Goal: Task Accomplishment & Management: Manage account settings

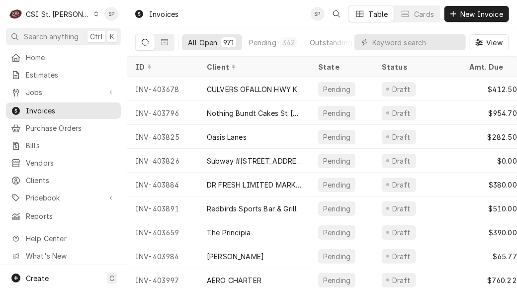
click at [446, 42] on input "Dynamic Content Wrapper" at bounding box center [416, 42] width 88 height 16
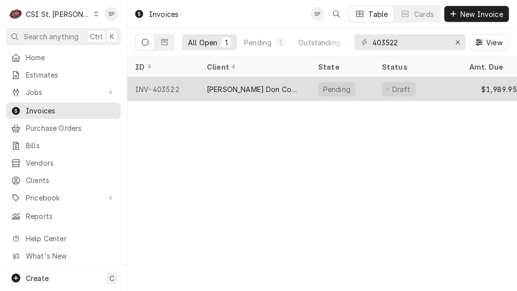
type input "403522"
click at [153, 85] on div "INV-403522" at bounding box center [163, 89] width 72 height 24
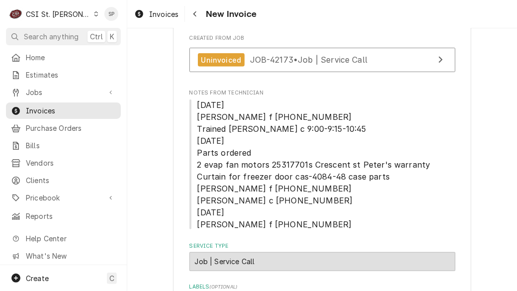
scroll to position [459, 0]
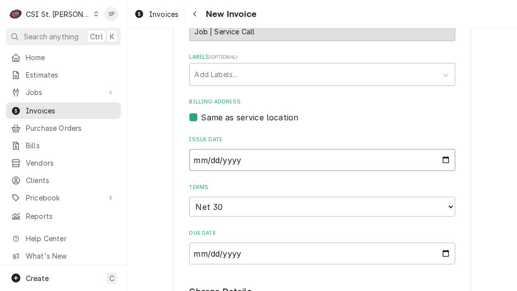
click at [442, 171] on input "2025-08-28" at bounding box center [322, 160] width 266 height 22
type input "2025-08-31"
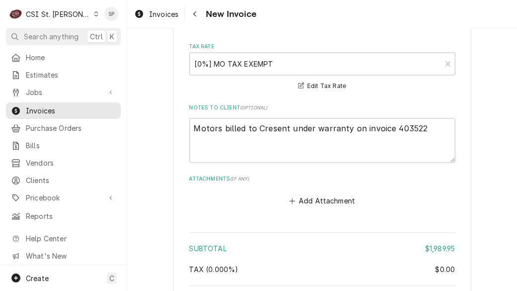
scroll to position [2218, 0]
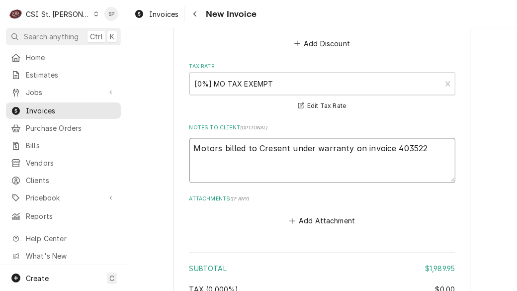
click at [190, 138] on textarea "Motors billed to Cresent under warranty on invoice 403522" at bounding box center [322, 160] width 266 height 45
type textarea "x"
type textarea "FMotors billed to Cresent under warranty on invoice 403522"
type textarea "x"
type textarea "FiMotors billed to Cresent under warranty on invoice 403522"
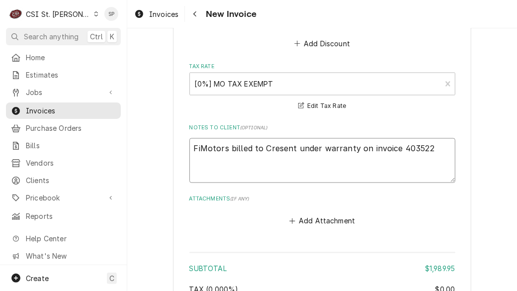
type textarea "x"
type textarea "FilMotors billed to Cresent under warranty on invoice 403522"
type textarea "x"
type textarea "FileMotors billed to Cresent under warranty on invoice 403522"
type textarea "x"
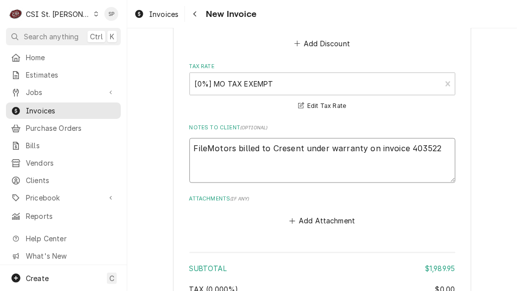
type textarea "FiledMotors billed to Cresent under warranty on invoice 403522"
type textarea "x"
type textarea "Filed Motors billed to Cresent under warranty on invoice 403522"
type textarea "x"
type textarea "Filed wMotors billed to Cresent under warranty on invoice 403522"
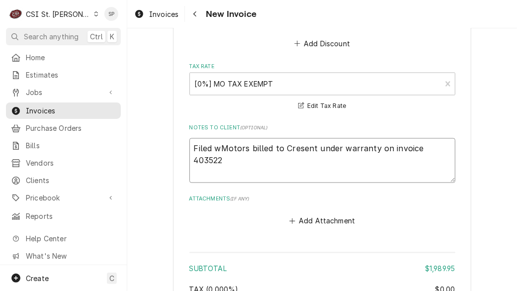
type textarea "x"
type textarea "Filed waMotors billed to Cresent under warranty on invoice 403522"
type textarea "x"
type textarea "Filed warMotors billed to Cresent under warranty on invoice 403522"
type textarea "x"
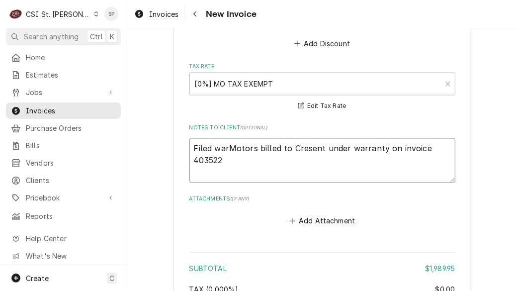
type textarea "Filed warrMotors billed to Cresent under warranty on invoice 403522"
type textarea "x"
type textarea "Filed warraMotors billed to Cresent under warranty on invoice 403522"
type textarea "x"
type textarea "Filed warranMotors billed to Cresent under warranty on invoice 403522"
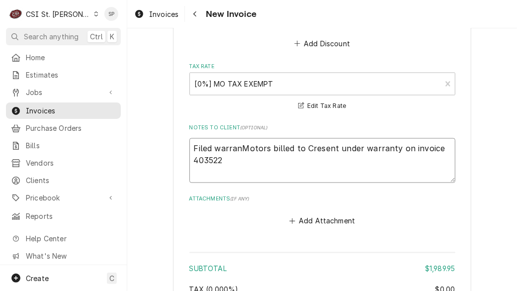
type textarea "x"
type textarea "Filed warrantMotors billed to Cresent under warranty on invoice 403522"
type textarea "x"
type textarea "Filed warrantyMotors billed to Cresent under warranty on invoice 403522"
type textarea "x"
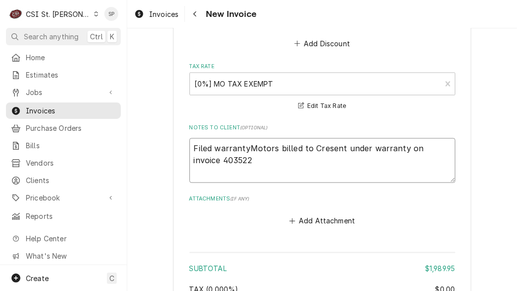
type textarea "Filed warranty Motors billed to Cresent under warranty on invoice 403522"
type textarea "x"
type textarea "Filed warranty cMotors billed to Cresent under warranty on invoice 403522"
type textarea "x"
type textarea "Filed warranty clMotors billed to Cresent under warranty on invoice 403522"
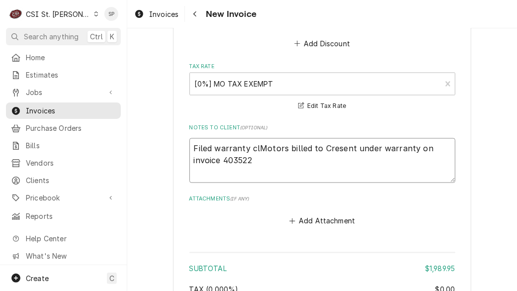
type textarea "x"
type textarea "Filed warranty claMotors billed to Cresent under warranty on invoice 403522"
type textarea "x"
type textarea "Filed warranty claiMotors billed to Cresent under warranty on invoice 403522"
type textarea "x"
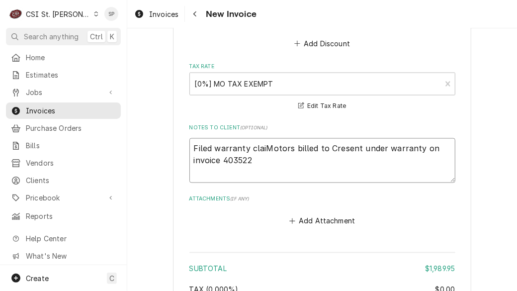
type textarea "Filed warranty claimMotors billed to Cresent under warranty on invoice 403522"
type textarea "x"
type textarea "Filed warranty claim Motors billed to Cresent under warranty on invoice 403522"
type textarea "x"
type textarea "Filed warranty claim fMotors billed to Cresent under warranty on invoice 403522"
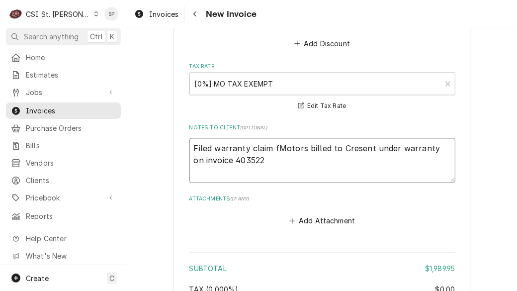
type textarea "x"
type textarea "Filed warranty claim foMotors billed to Cresent under warranty on invoice 403522"
type textarea "x"
type textarea "Filed warranty claim forMotors billed to Cresent under warranty on invoice 4035…"
type textarea "x"
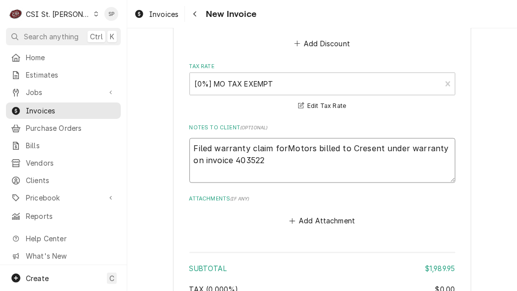
type textarea "Filed warranty claim for Motors billed to Cresent under warranty on invoice 403…"
type textarea "x"
type textarea "Filed warranty claim for mMotors billed to Cresent under warranty on invoice 40…"
type textarea "x"
type textarea "Filed warranty claim for motMotors billed to Cresent under warranty on invoice …"
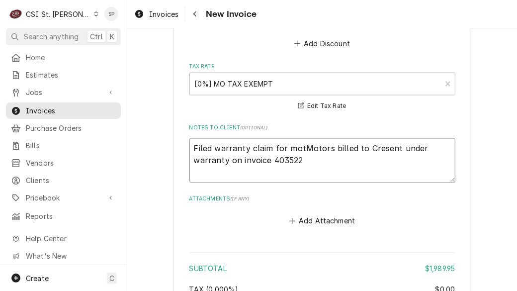
type textarea "x"
type textarea "Filed warranty claim for motoMotors billed to Cresent under warranty on invoice…"
type textarea "x"
type textarea "Filed warranty claim for motorMotors billed to Cresent under warranty on invoic…"
type textarea "x"
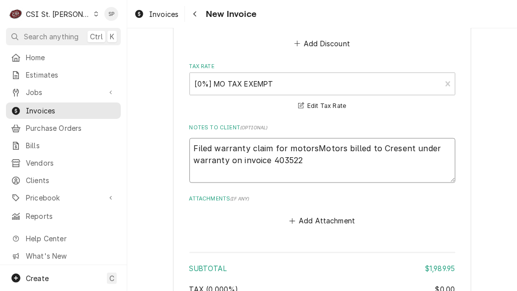
type textarea "Filed warranty claim for motors Motors billed to Cresent under warranty on invo…"
type textarea "x"
type textarea "Filed warranty claim for motors wMotors billed to Cresent under warranty on inv…"
type textarea "x"
type textarea "Filed warranty claim for motors wiMotors billed to Cresent under warranty on in…"
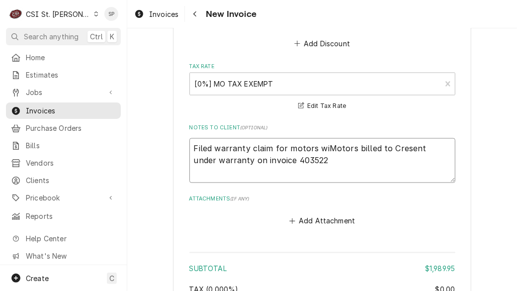
type textarea "x"
type textarea "Filed warranty claim for motors withMotors billed to Cresent under warranty on …"
type textarea "x"
type textarea "Filed warranty claim for motors with Motors billed to Cresent under warranty on…"
type textarea "x"
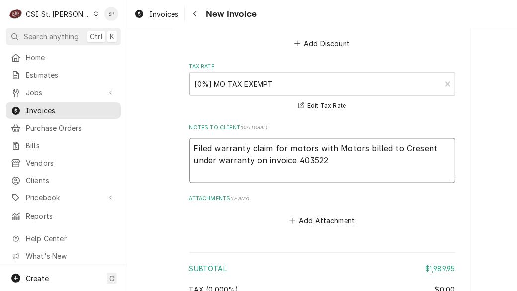
type textarea "Filed warranty claim for motors with sMotors billed to Cresent under warranty o…"
type textarea "x"
type textarea "Filed warranty claim for motors with Motors billed to Cresent under warranty on…"
type textarea "x"
type textarea "Filed warranty claim for motors with sMotors billed to Cresent under warranty o…"
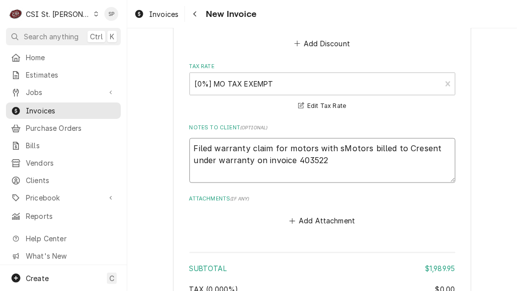
type textarea "x"
type textarea "Filed warranty claim for motors with suMotors billed to Cresent under warranty …"
type textarea "x"
type textarea "Filed warranty claim for motors with supMotors billed to Cresent under warranty…"
type textarea "x"
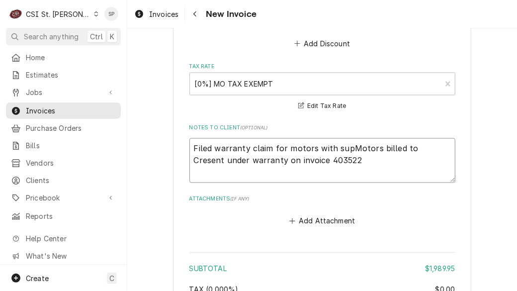
type textarea "Filed warranty claim for motors with suppMotors billed to Cresent under warrant…"
type textarea "x"
type textarea "Filed warranty claim for motors with supplMotors billed to Cresent under warran…"
type textarea "x"
type textarea "Filed warranty claim for motors with suppliMotors billed to Cresent under warra…"
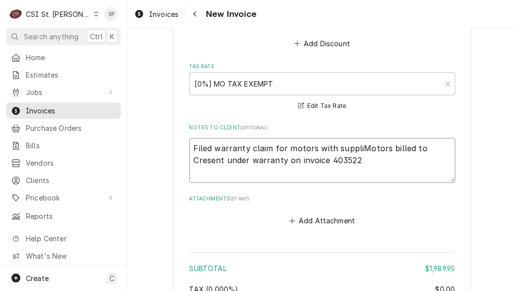
type textarea "x"
type textarea "Filed warranty claim for motors with supplieMotors billed to Cresent under warr…"
type textarea "x"
type textarea "Filed warranty claim for motors with supplierMotors billed to Cresent under war…"
type textarea "x"
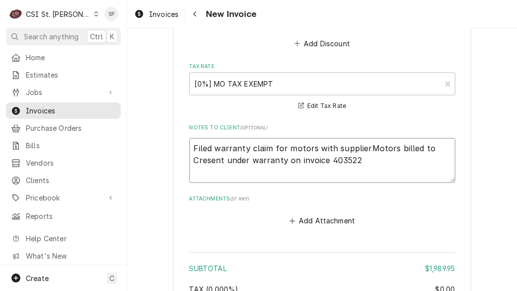
type textarea "Filed warranty claim for motors with supplier Motors billed to Cresent under wa…"
type textarea "x"
type textarea "Filed warranty claim for motors with supplier otors billed to Cresent under war…"
type textarea "x"
type textarea "Filed warranty claim for motors with supplierotors billed to Cresent under warr…"
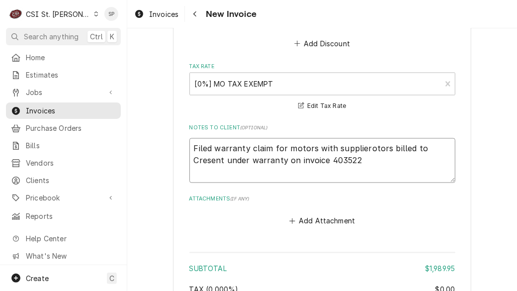
type textarea "x"
type textarea "Filed warranty claim for motors with suppliertors billed to Cresent under warra…"
type textarea "x"
type textarea "Filed warranty claim for motors with supplierors billed to Cresent under warran…"
type textarea "x"
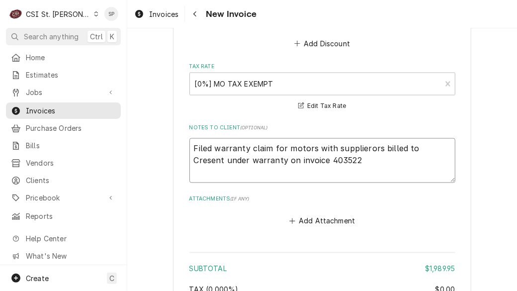
type textarea "Filed warranty claim for motors with supplierrs billed to Cresent under warrant…"
type textarea "x"
type textarea "Filed warranty claim for motors with suppliers billed to Cresent under warranty…"
type textarea "x"
type textarea "Filed warranty claim for motors with supplier billed to Cresent under warranty …"
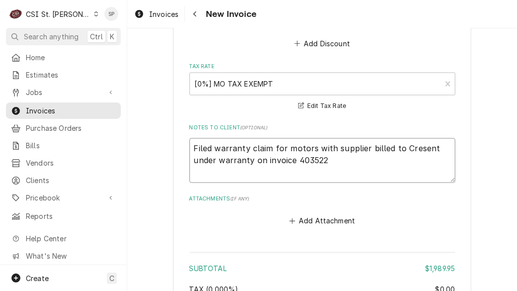
type textarea "x"
type textarea "Filed warranty claim for motors with supplierbilled to Cresent under warranty o…"
type textarea "x"
type textarea "Filed warranty claim for motors with supplierilled to Cresent under warranty on…"
type textarea "x"
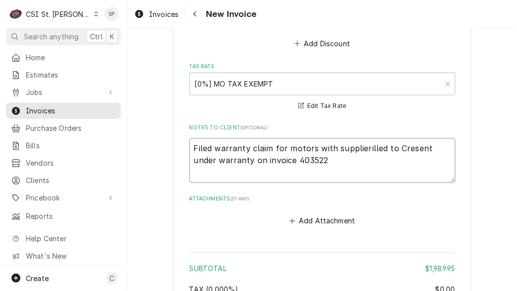
type textarea "Filed warranty claim for motors with supplierlled to Cresent under warranty on …"
type textarea "x"
type textarea "Filed warranty claim for motors with supplierled to Cresent under warranty on i…"
type textarea "x"
type textarea "Filed warranty claim for motors with suppliered to Cresent under warranty on in…"
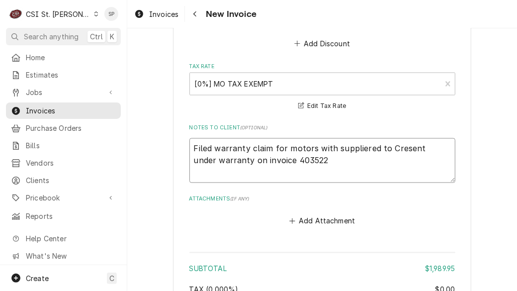
type textarea "x"
type textarea "Filed warranty claim for motors with supplierd to Cresent under warranty on inv…"
type textarea "x"
type textarea "Filed warranty claim for motors with supplier to Cresent under warranty on invo…"
type textarea "x"
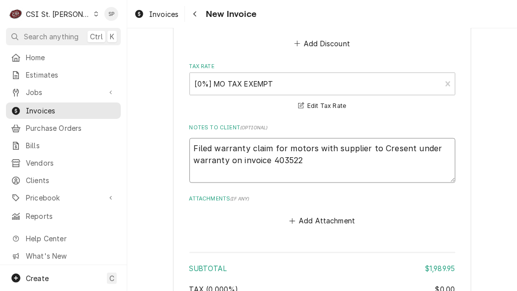
type textarea "Filed warranty claim for motors with supplierto Cresent under warranty on invoi…"
type textarea "x"
type textarea "Filed warranty claim for motors with suppliero Cresent under warranty on invoic…"
type textarea "x"
type textarea "Filed warranty claim for motors with supplier Cresent under warranty on invoice…"
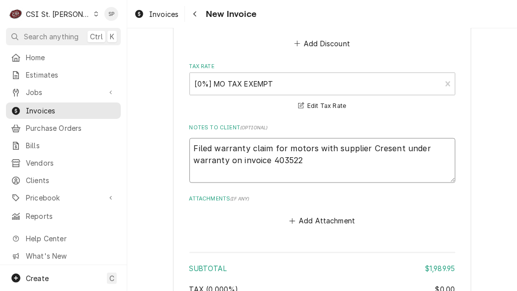
type textarea "x"
type textarea "Filed warranty claim for motors with supplierCresent under warranty on invoice …"
type textarea "x"
type textarea "Filed warranty claim for motors with supplieresent under warranty on invoice 40…"
type textarea "x"
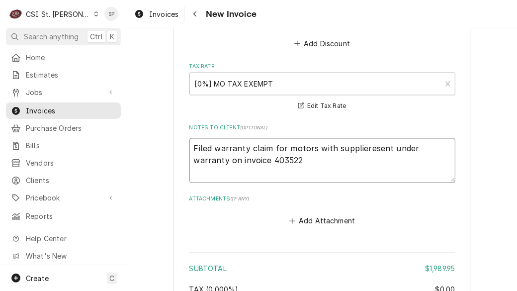
type textarea "Filed warranty claim for motors with suppliersent under warranty on invoice 403…"
type textarea "x"
type textarea "Filed warranty claim for motors with supplierent under warranty on invoice 4035…"
type textarea "x"
type textarea "Filed warranty claim for motors with suppliernt under warranty on invoice 403522"
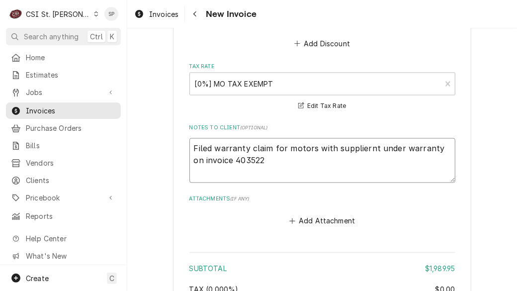
type textarea "x"
type textarea "Filed warranty claim for motors with suppliert under warranty on invoice 403522"
type textarea "x"
type textarea "Filed warranty claim for motors with supplier under warranty on invoice 403522"
type textarea "x"
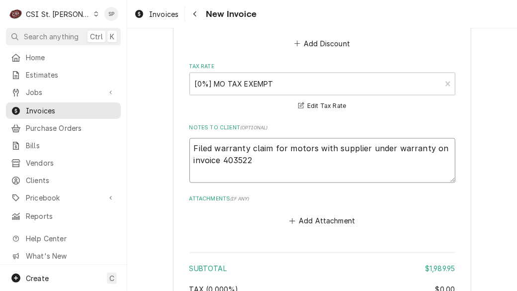
type textarea "Filed warranty claim for motors with supplierunder warranty on invoice 403522"
type textarea "x"
type textarea "Filed warranty claim for motors with suppliernder warranty on invoice 403522"
type textarea "x"
type textarea "Filed warranty claim for motors with supplierder warranty on invoice 403522"
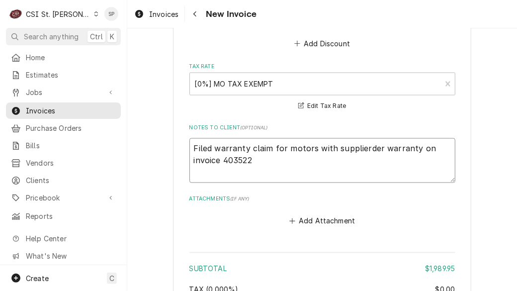
type textarea "x"
type textarea "Filed warranty claim for motors with supplierer warranty on invoice 403522"
type textarea "x"
type textarea "Filed warranty claim for motors with supplierr warranty on invoice 403522"
type textarea "x"
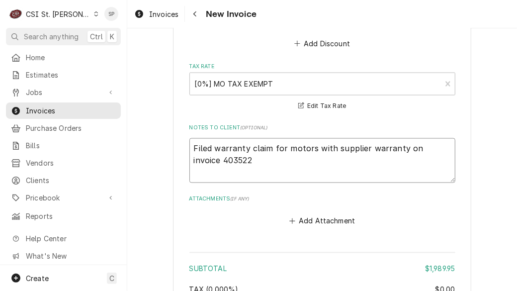
type textarea "Filed warranty claim for motors with supplierwarranty on invoice 403522"
type textarea "x"
type textarea "Filed warranty claim for motors with supplierarranty on invoice 403522"
type textarea "x"
type textarea "Filed warranty claim for motors with supplierrranty on invoice 403522"
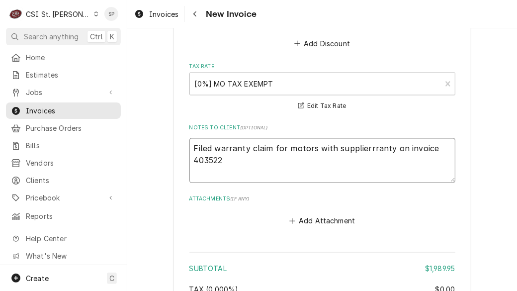
type textarea "x"
type textarea "Filed warranty claim for motors with supplierranty on invoice 403522"
type textarea "x"
type textarea "Filed warranty claim for motors with supplieranty on invoice 403522"
type textarea "x"
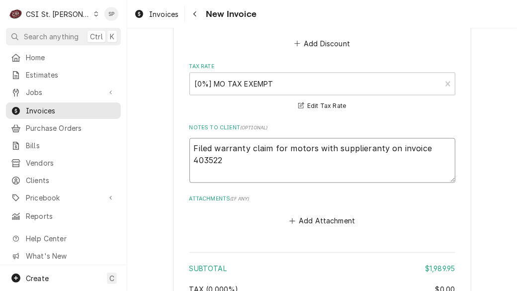
type textarea "Filed warranty claim for motors with suppliernty on invoice 403522"
type textarea "x"
type textarea "Filed warranty claim for motors with supplierty on invoice 403522"
type textarea "x"
type textarea "Filed warranty claim for motors with suppliery on invoice 403522"
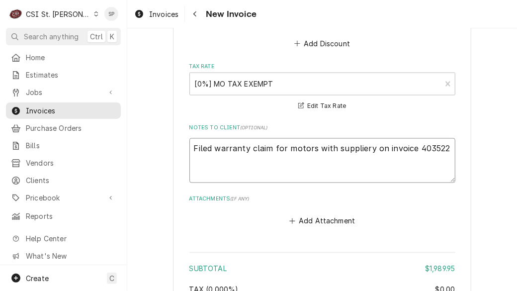
type textarea "x"
type textarea "Filed warranty claim for motors with supplier on invoice 403522"
type textarea "x"
type textarea "Filed warranty claim for motors with supplieron invoice 403522"
type textarea "x"
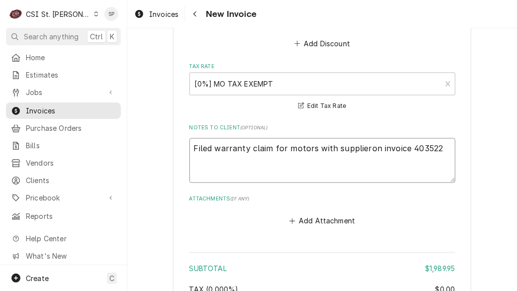
type textarea "Filed warranty claim for motors with suppliern invoice 403522"
type textarea "x"
type textarea "Filed warranty claim for motors with supplierinvoice 403522"
type textarea "x"
type textarea "Filed warranty claim for motors with suppliernvoice 403522"
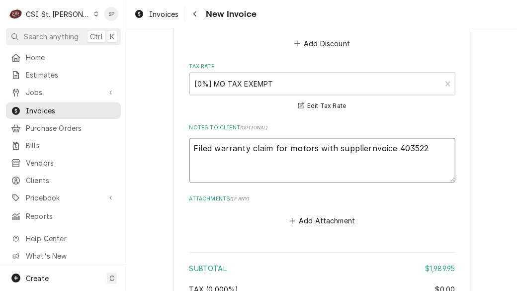
type textarea "x"
type textarea "Filed warranty claim for motors with suppliervoice 403522"
type textarea "x"
type textarea "Filed warranty claim for motors with supplieroice 403522"
type textarea "x"
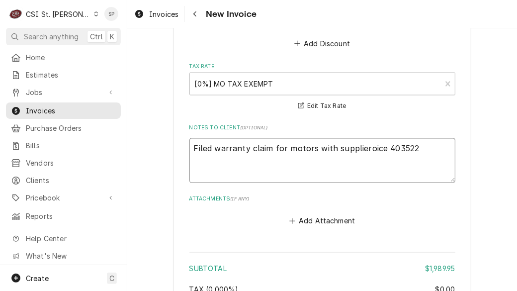
type textarea "Filed warranty claim for motors with supplierice 403522"
type textarea "x"
type textarea "Filed warranty claim for motors with supplierce 403522"
type textarea "x"
type textarea "Filed warranty claim for motors with suppliere 403522"
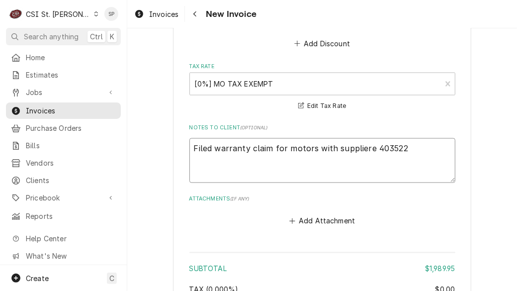
type textarea "x"
type textarea "Filed warranty claim for motors with supplier 403522"
type textarea "x"
type textarea "Filed warranty claim for motors with supplier403522"
type textarea "x"
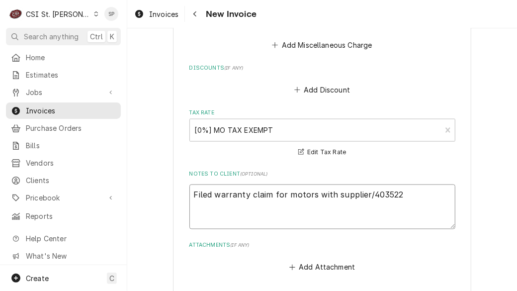
scroll to position [2401, 0]
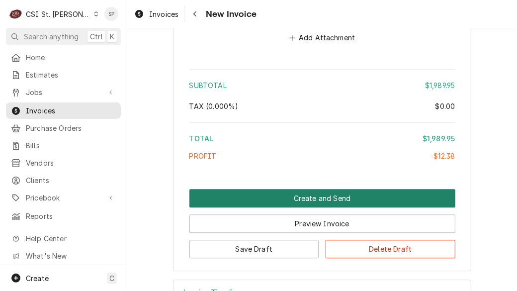
type textarea "Filed warranty claim for motors with supplier/403522"
click at [281, 189] on button "Create and Send" at bounding box center [322, 198] width 266 height 18
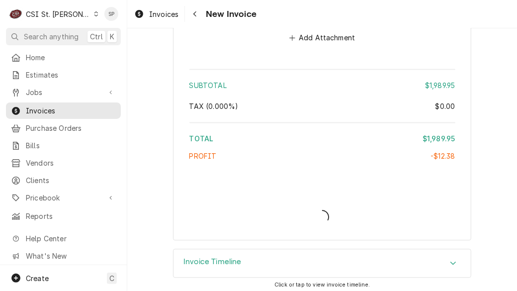
scroll to position [2395, 0]
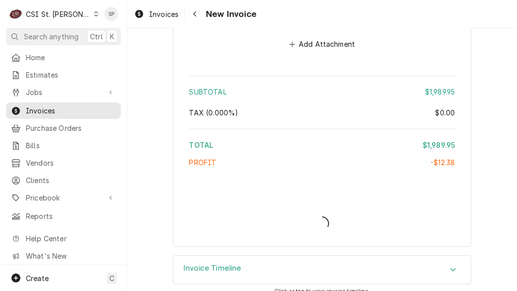
type textarea "x"
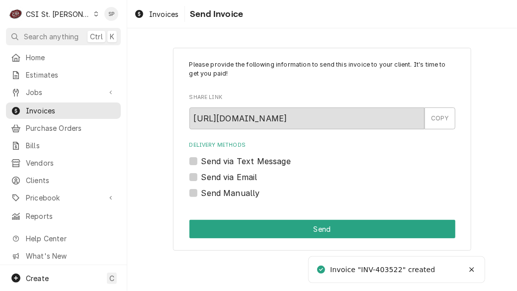
click at [201, 177] on label "Send via Email" at bounding box center [229, 177] width 56 height 12
click at [201, 177] on input "Send via Email" at bounding box center [334, 182] width 266 height 22
checkbox input "true"
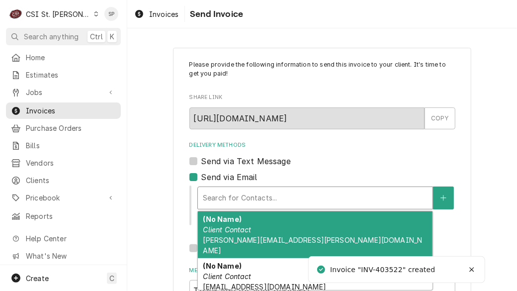
click at [220, 198] on div "Delivery Methods" at bounding box center [315, 198] width 225 height 18
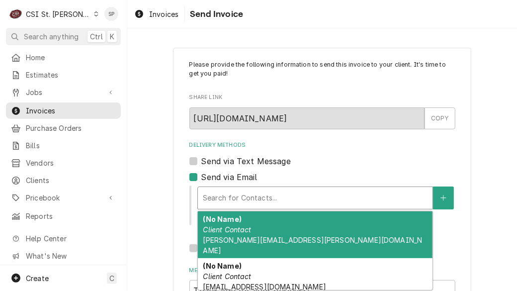
click at [216, 226] on em "Client Contact" at bounding box center [227, 229] width 48 height 8
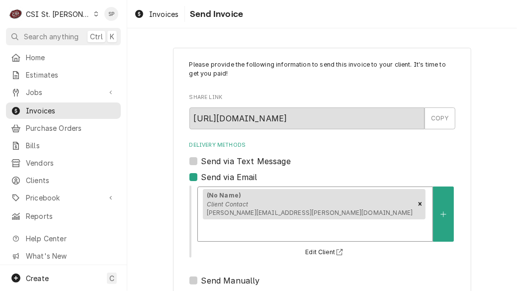
scroll to position [143, 0]
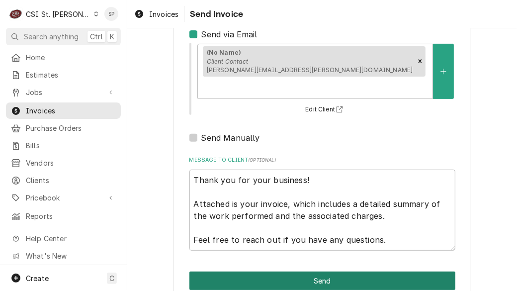
click at [210, 271] on button "Send" at bounding box center [322, 280] width 266 height 18
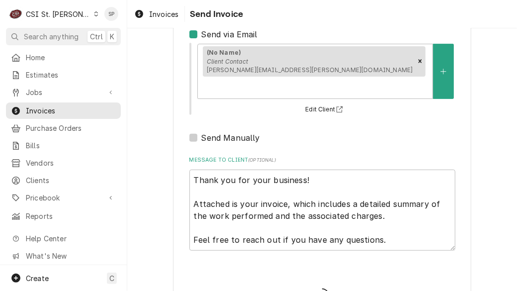
type textarea "x"
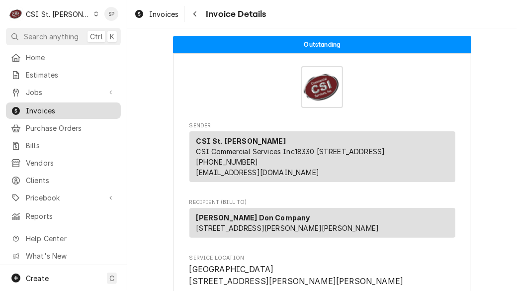
click at [87, 106] on span "Invoices" at bounding box center [71, 110] width 90 height 10
